Goal: Obtain resource: Obtain resource

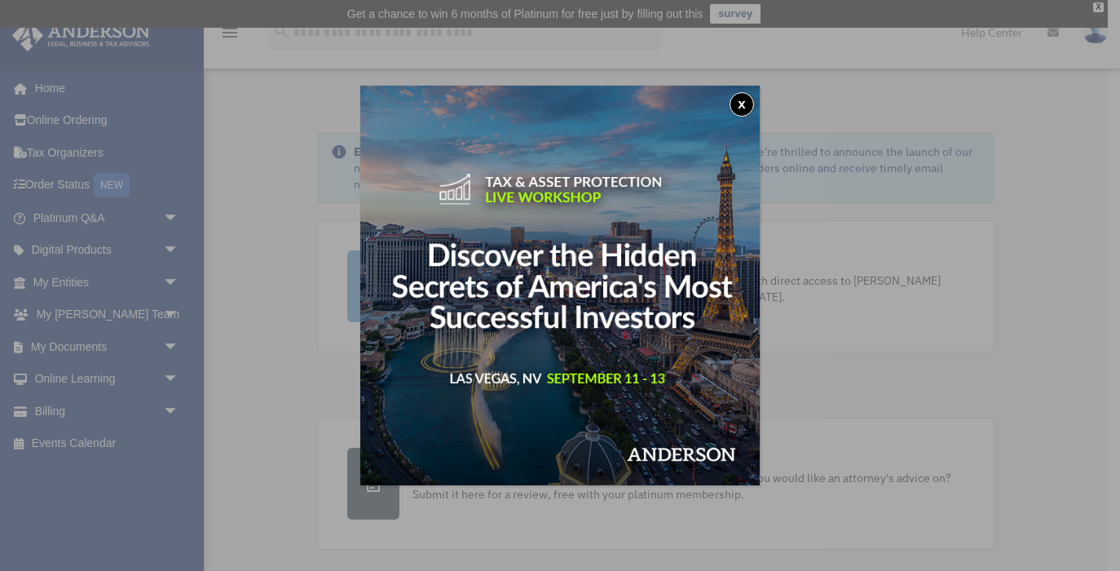
click at [742, 99] on button "x" at bounding box center [742, 104] width 24 height 24
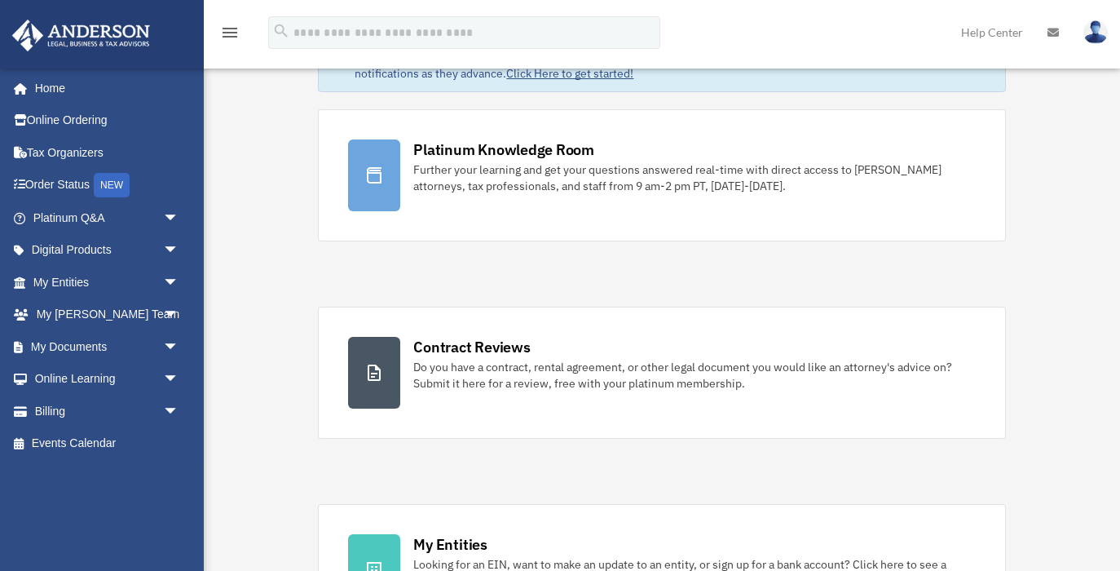
scroll to position [132, 0]
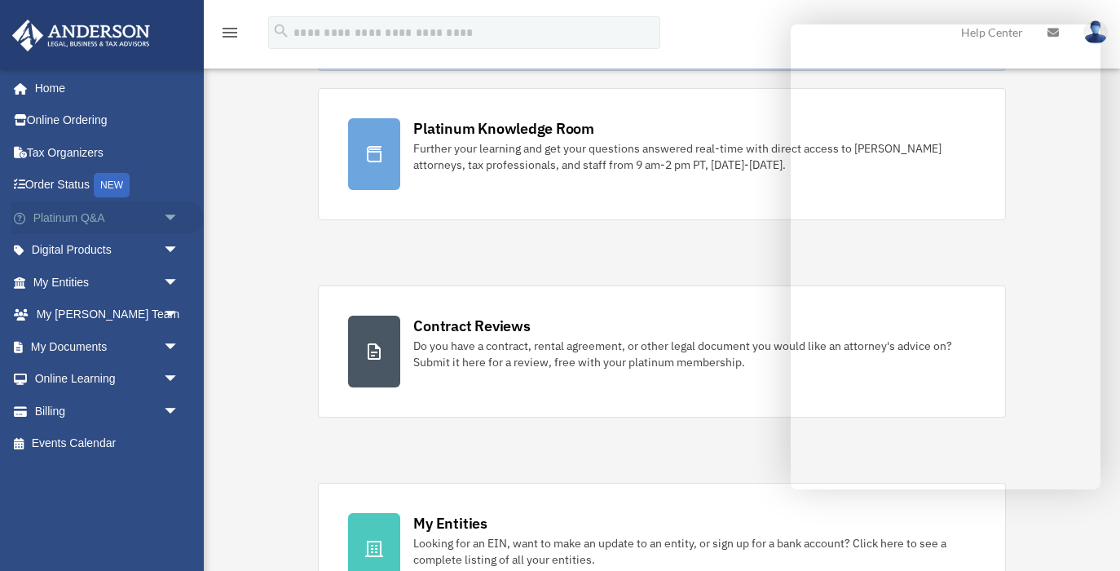
click at [174, 218] on span "arrow_drop_down" at bounding box center [179, 217] width 33 height 33
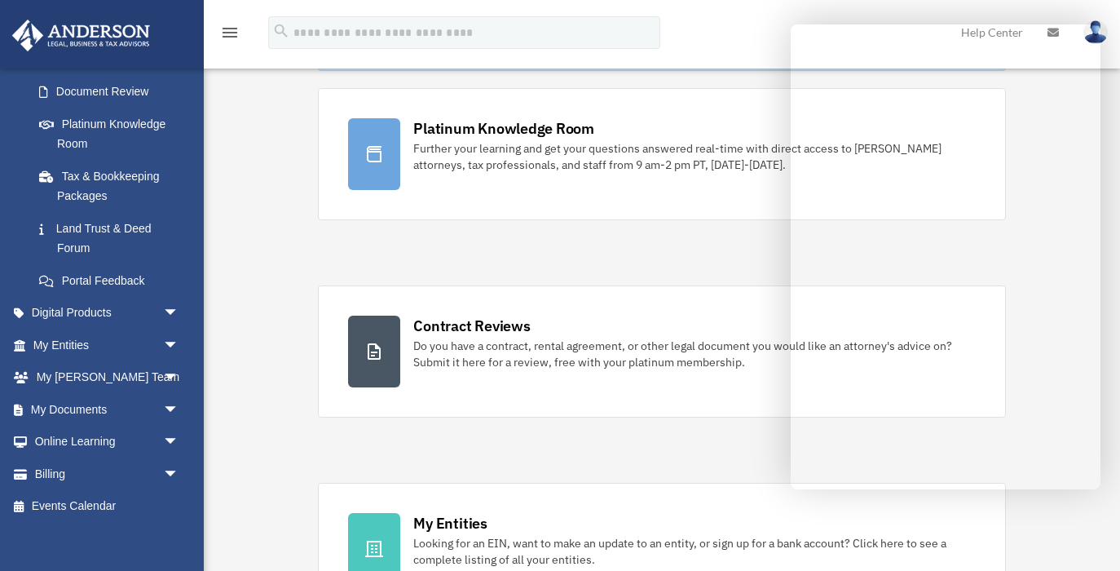
scroll to position [297, 0]
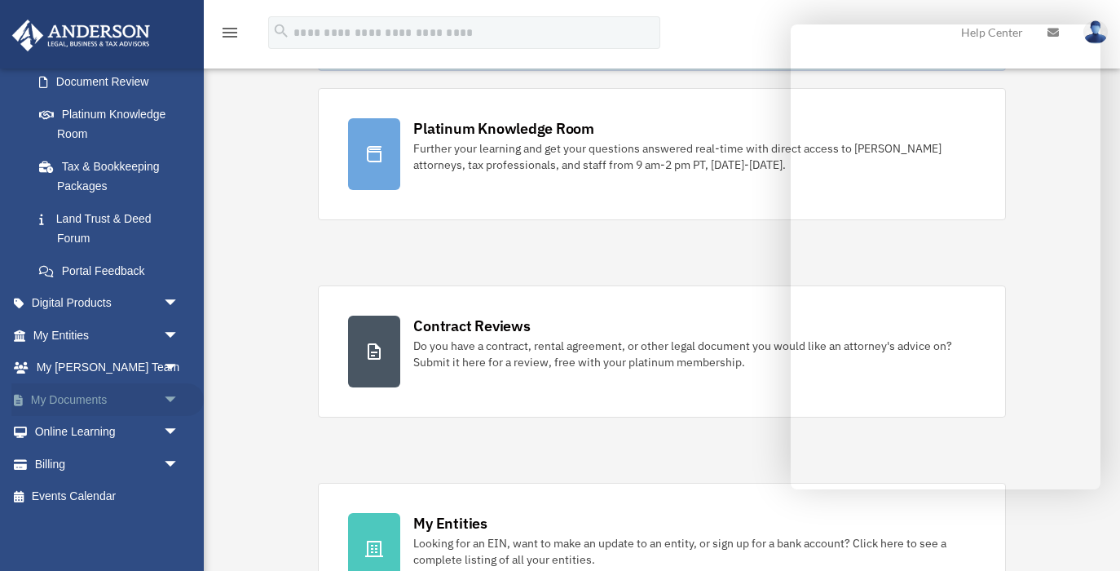
click at [174, 398] on span "arrow_drop_down" at bounding box center [179, 399] width 33 height 33
click at [104, 498] on link "Forms Library" at bounding box center [113, 496] width 181 height 33
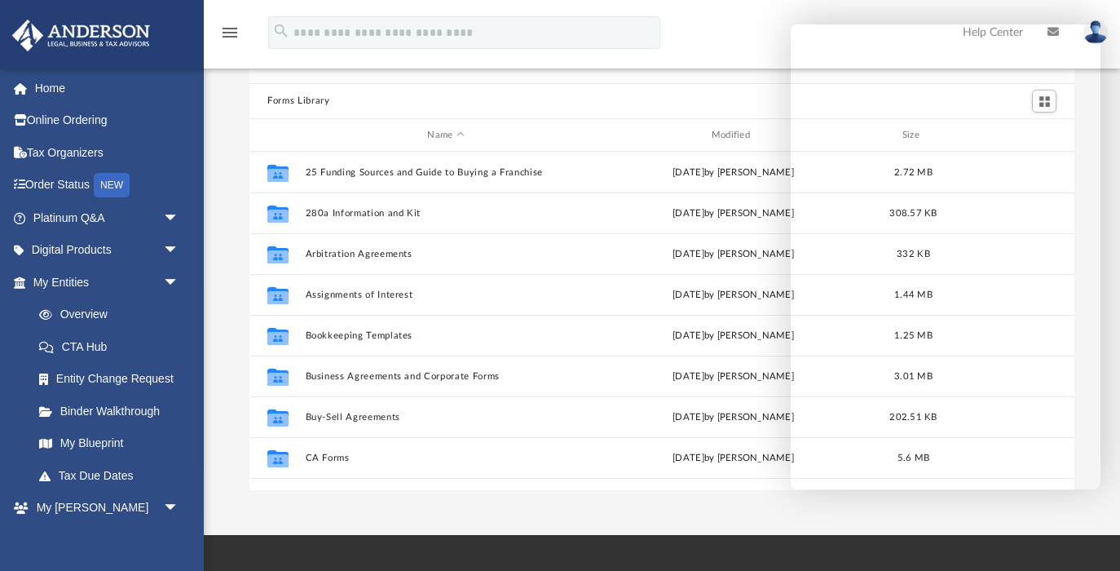
scroll to position [106, 0]
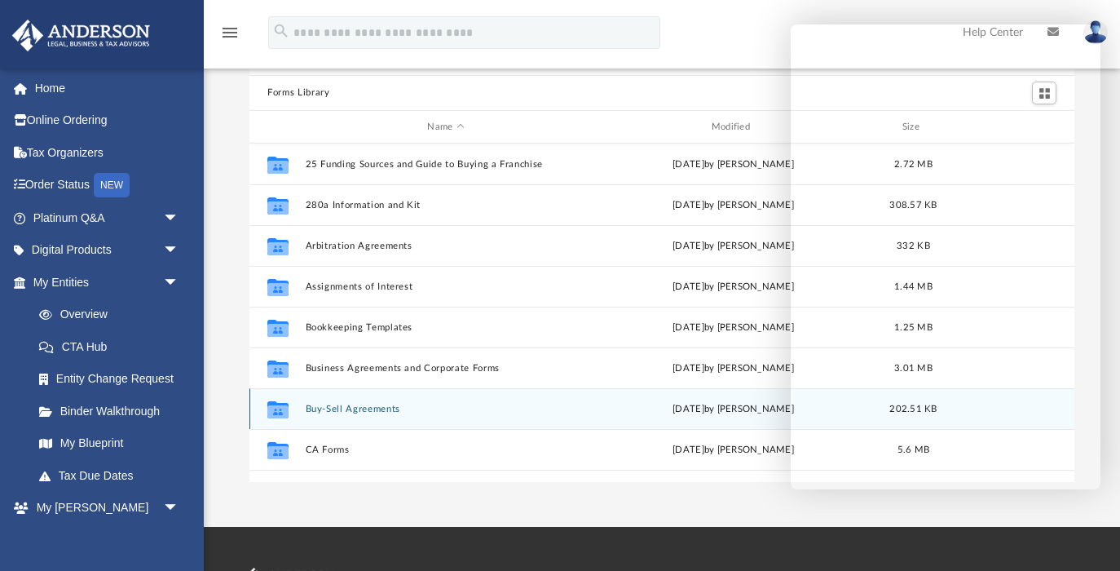
click at [329, 413] on button "Buy-Sell Agreements" at bounding box center [446, 409] width 281 height 11
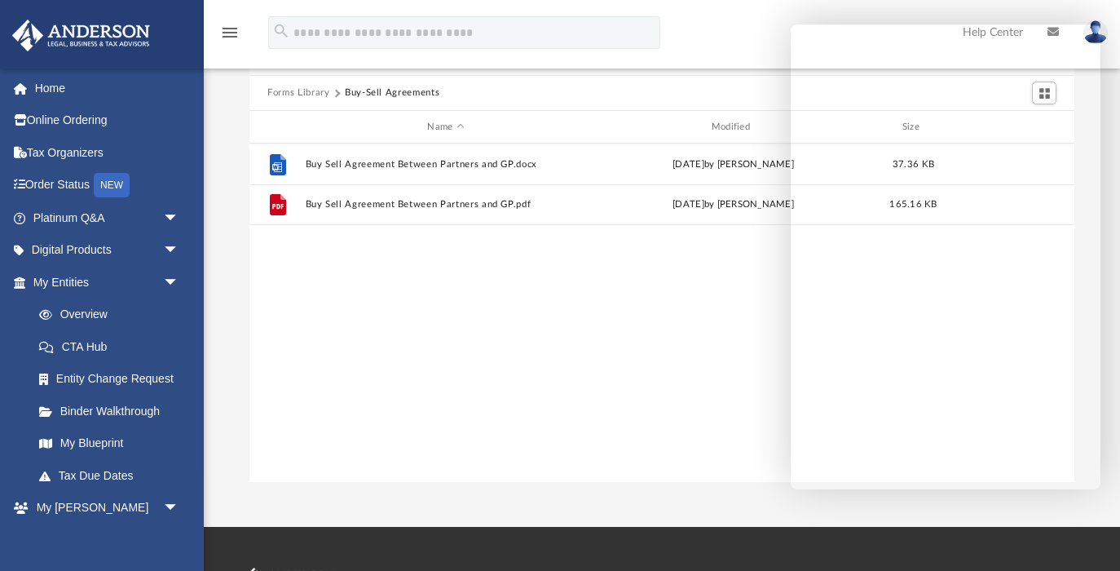
click at [305, 91] on button "Forms Library" at bounding box center [298, 93] width 62 height 15
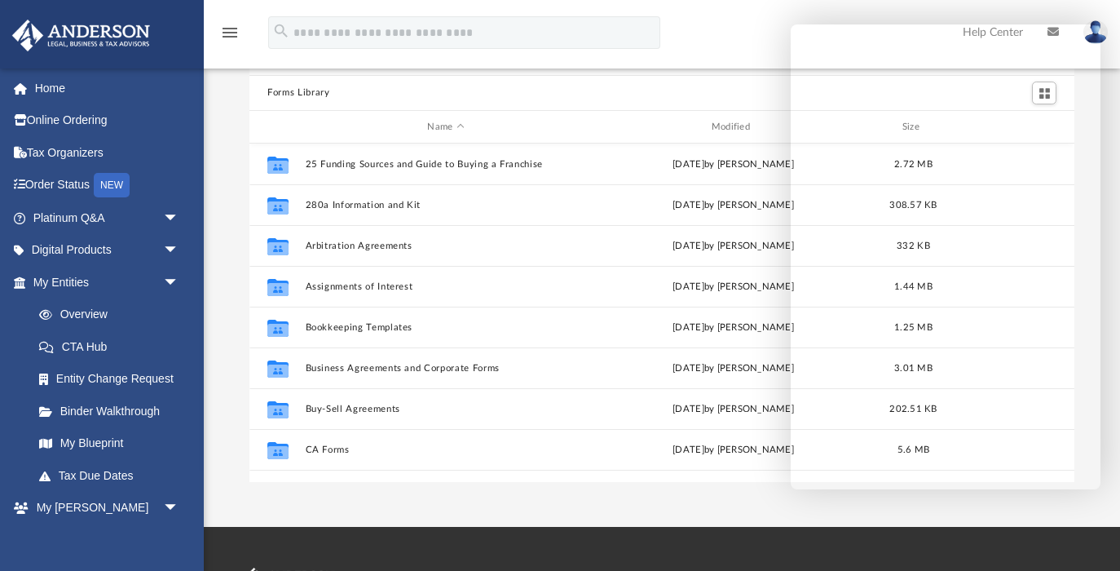
click at [625, 94] on div "Forms Library" at bounding box center [662, 94] width 825 height 36
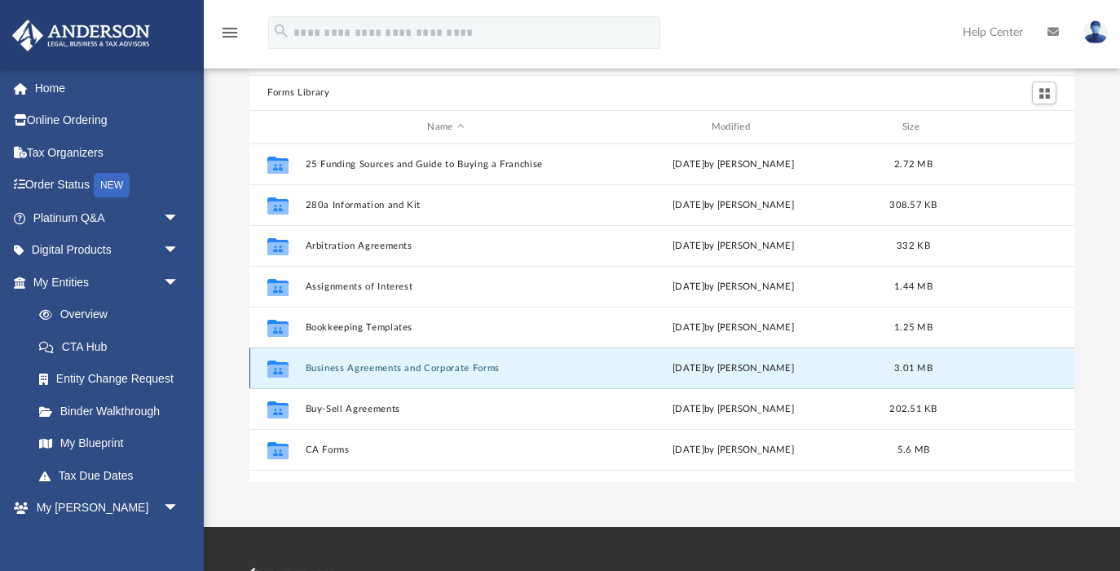
click at [368, 371] on button "Business Agreements and Corporate Forms" at bounding box center [446, 368] width 281 height 11
click at [389, 365] on button "Business Agreements and Corporate Forms" at bounding box center [446, 368] width 281 height 11
click at [277, 370] on icon "grid" at bounding box center [277, 370] width 21 height 13
click at [383, 369] on button "Business Agreements and Corporate Forms" at bounding box center [446, 368] width 281 height 11
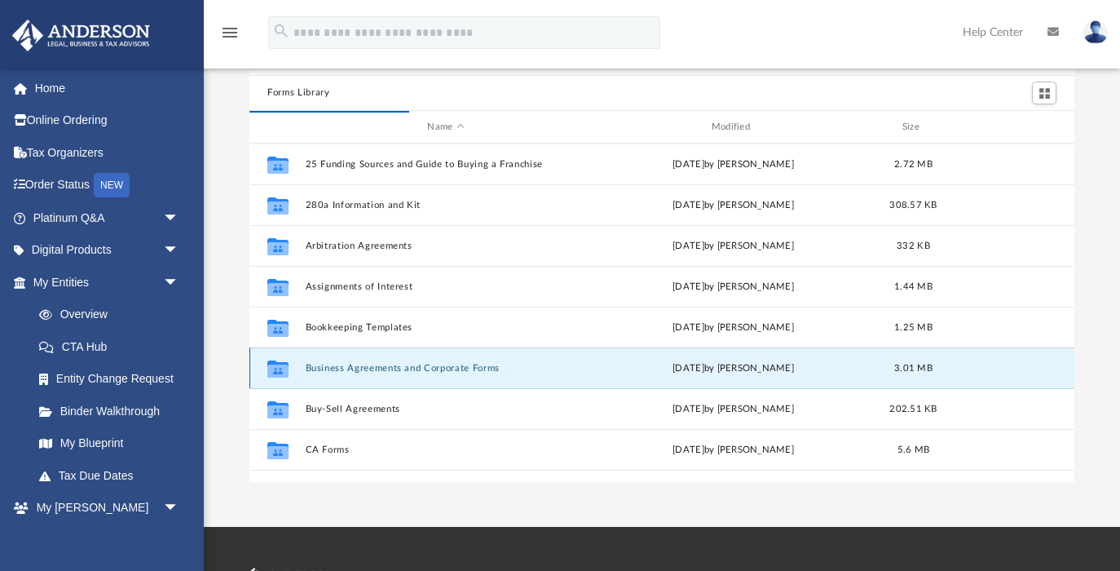
click at [477, 369] on button "Business Agreements and Corporate Forms" at bounding box center [446, 368] width 281 height 11
click at [356, 372] on button "Business Agreements and Corporate Forms" at bounding box center [446, 368] width 281 height 11
click at [276, 370] on icon "grid" at bounding box center [277, 368] width 21 height 17
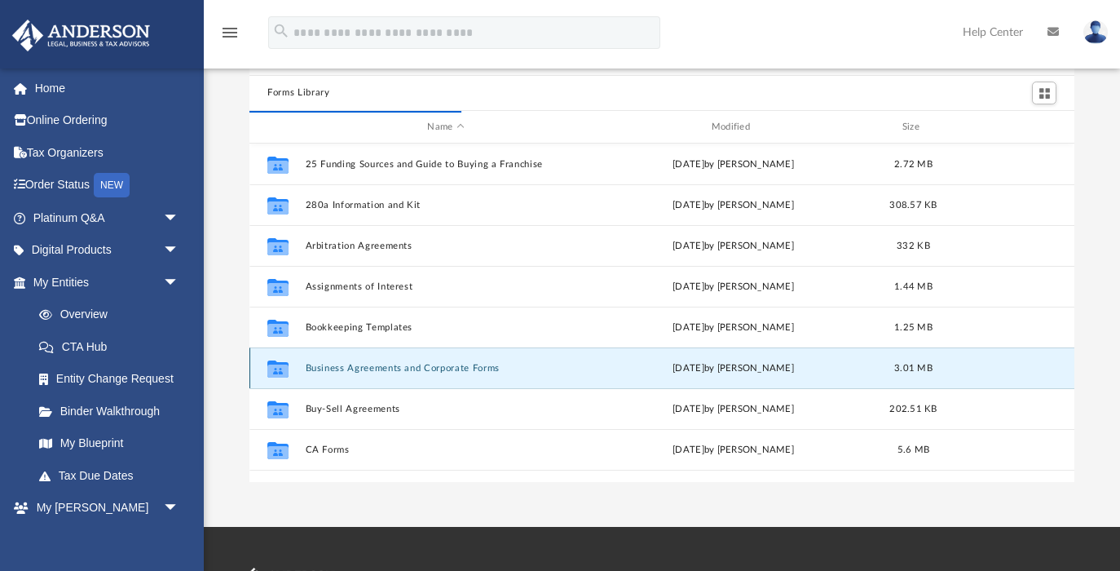
click at [276, 370] on icon "grid" at bounding box center [277, 368] width 21 height 17
click at [239, 337] on div "Forms Library Name Modified Size Collaborated Folder 25 Funding Sources and Gui…" at bounding box center [662, 250] width 917 height 464
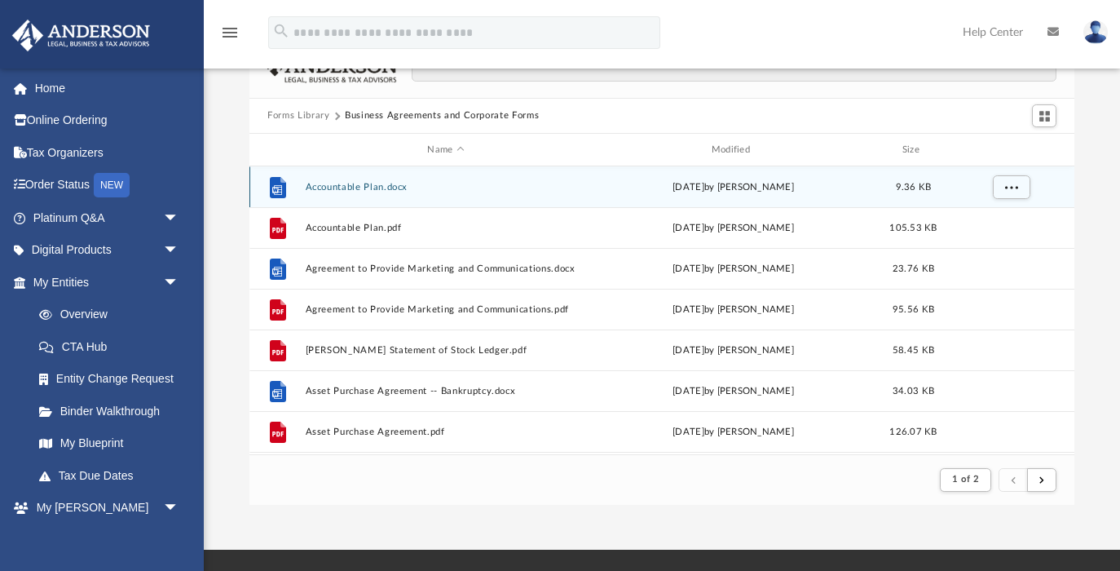
scroll to position [1, 1]
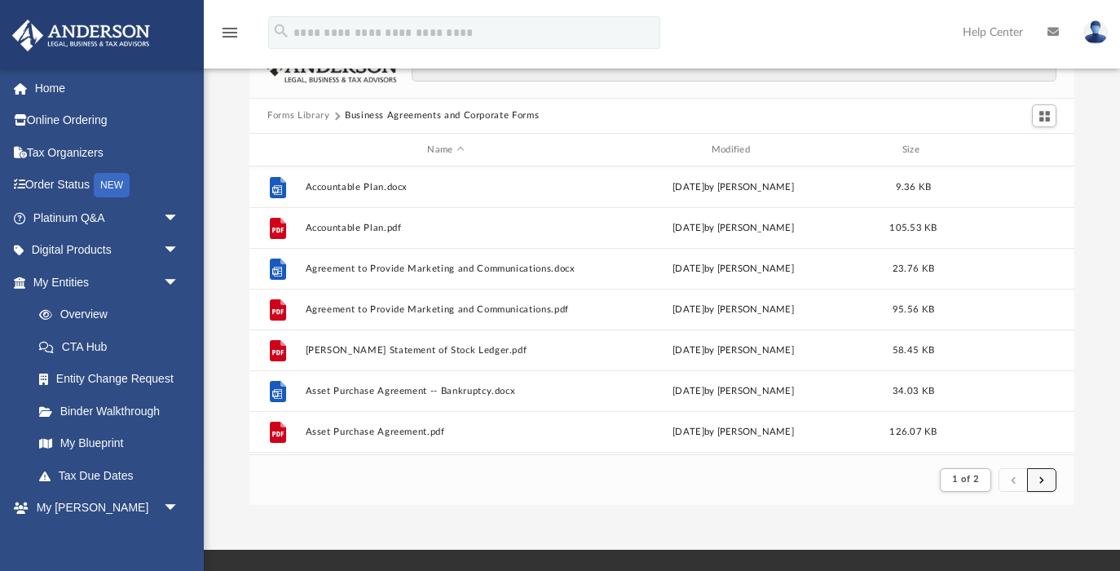
click at [1043, 479] on span "submit" at bounding box center [1042, 479] width 5 height 9
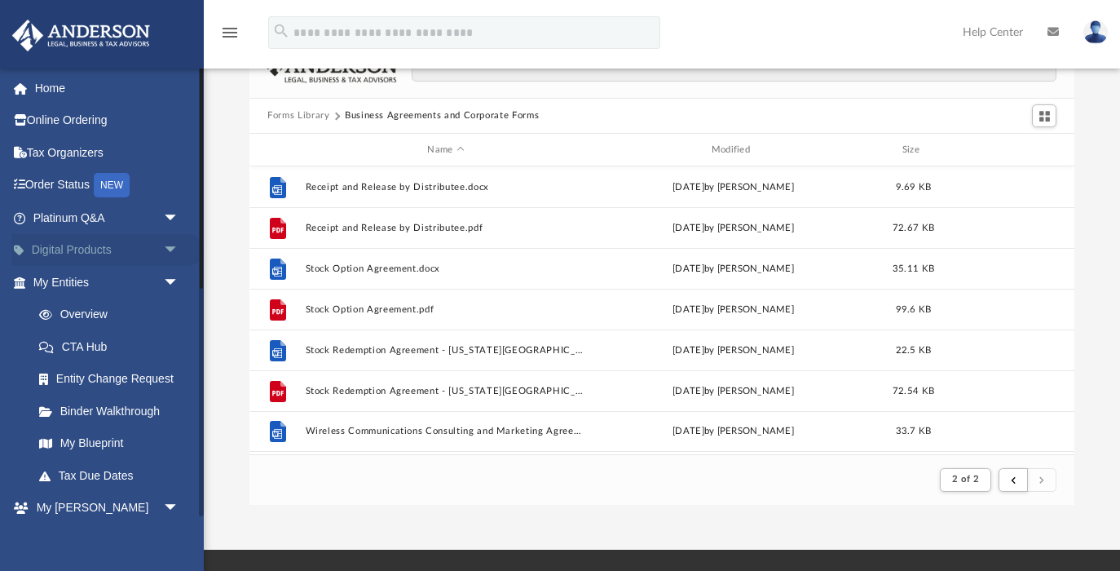
click at [170, 252] on span "arrow_drop_down" at bounding box center [179, 250] width 33 height 33
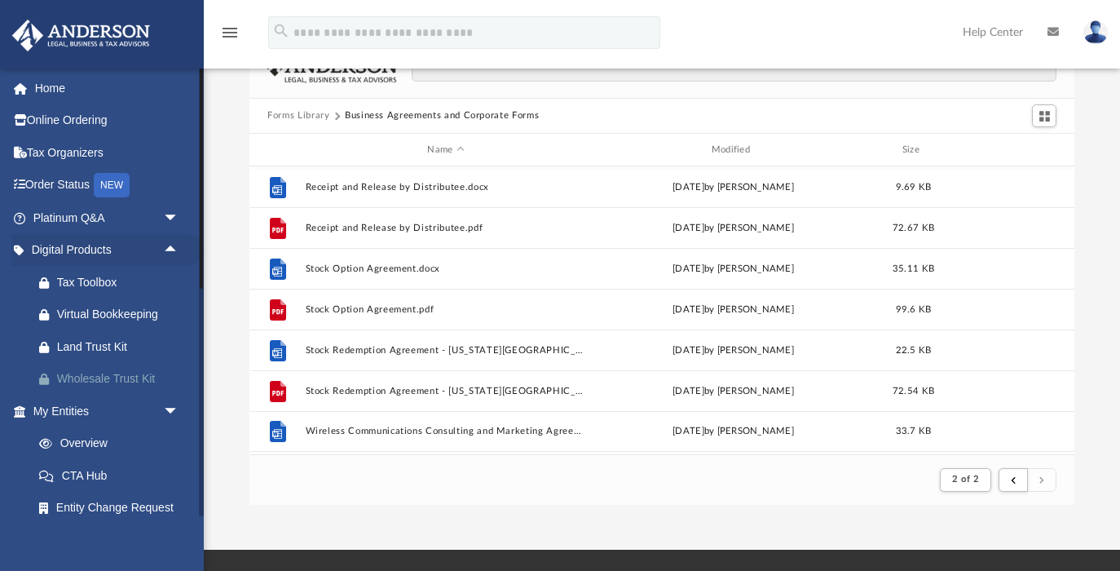
click at [118, 378] on div "Wholesale Trust Kit" at bounding box center [120, 379] width 126 height 20
click at [53, 183] on link "Order Status NEW" at bounding box center [107, 185] width 192 height 33
